Goal: Book appointment/travel/reservation

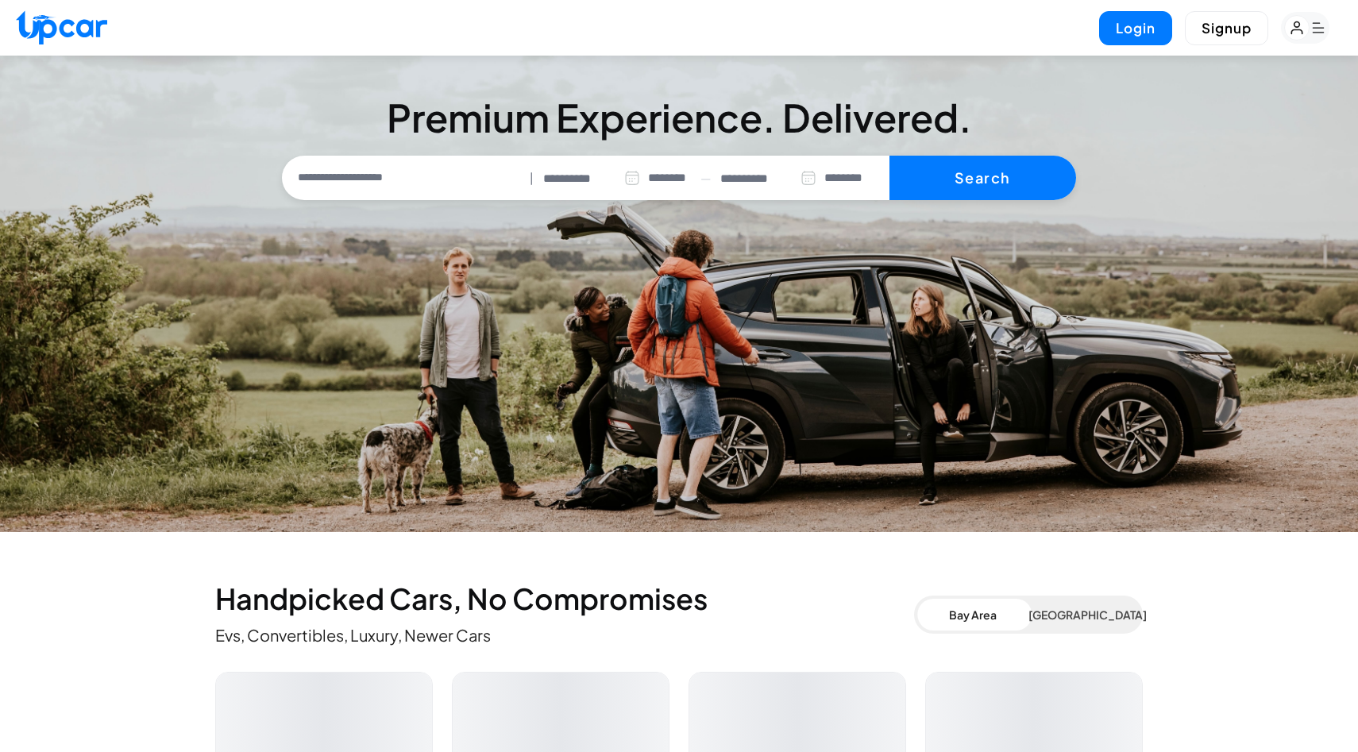
select select "********"
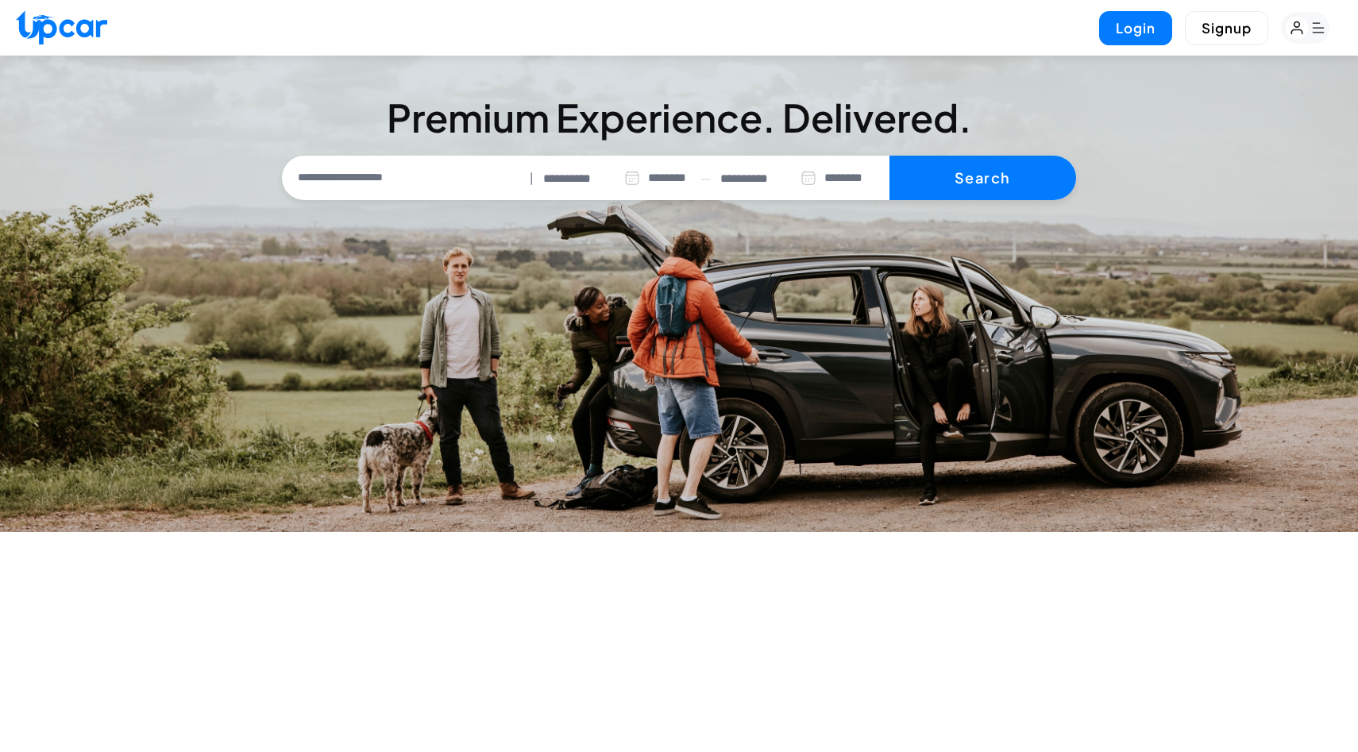
select select "********"
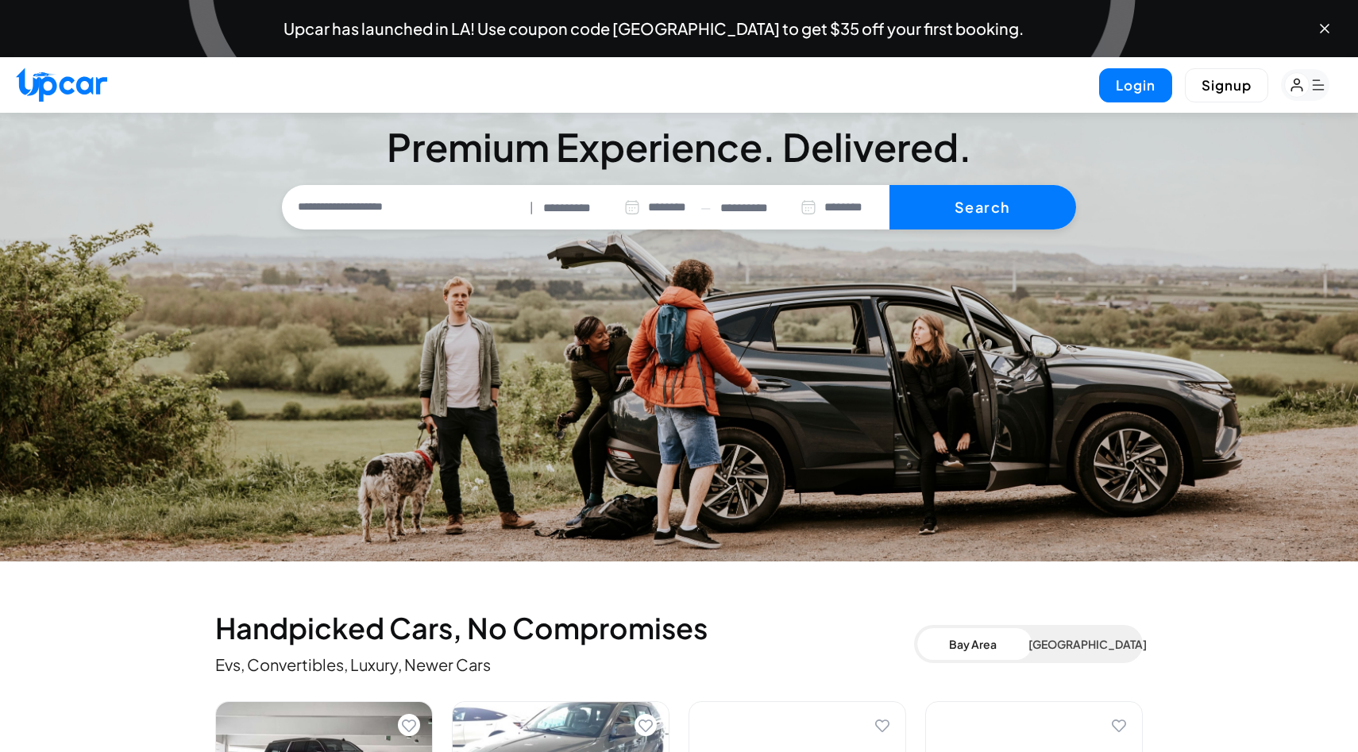
scroll to position [29, 0]
